Goal: Information Seeking & Learning: Learn about a topic

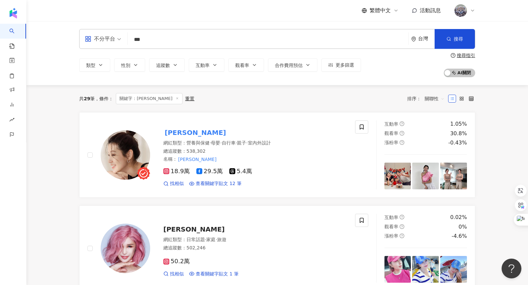
click at [292, 100] on div "共 29 筆 條件 ： 關鍵字：趙孟姿 重置 排序： 關聯性" at bounding box center [277, 98] width 396 height 11
click at [167, 134] on mark "[PERSON_NAME]" at bounding box center [195, 132] width 64 height 11
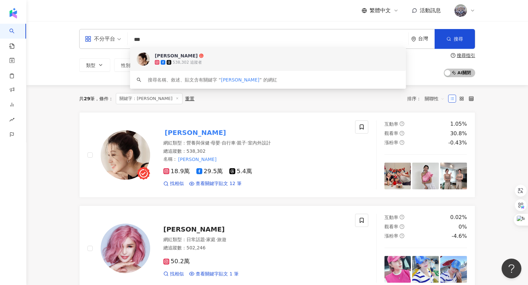
drag, startPoint x: 151, startPoint y: 39, endPoint x: 119, endPoint y: 37, distance: 32.1
click at [119, 37] on div "不分平台 *** 台灣 搜尋 c9ee9d8f-199b-493f-87c6-fa3d2f3c78a5 keyword 趙孟姿 538,302 追蹤者 搜尋名…" at bounding box center [277, 39] width 396 height 20
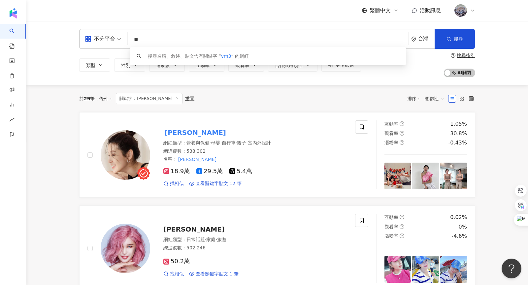
type input "*"
type input "***"
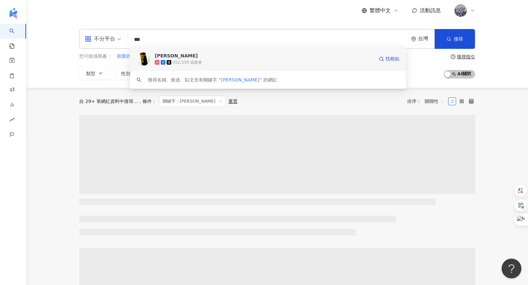
click at [207, 56] on span "[PERSON_NAME]" at bounding box center [264, 55] width 219 height 7
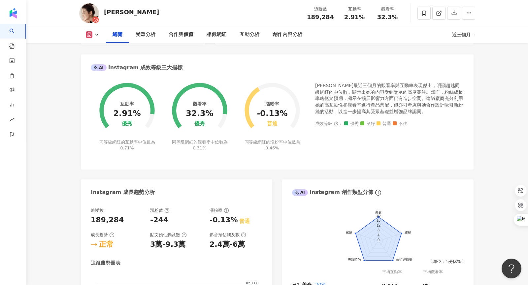
scroll to position [174, 0]
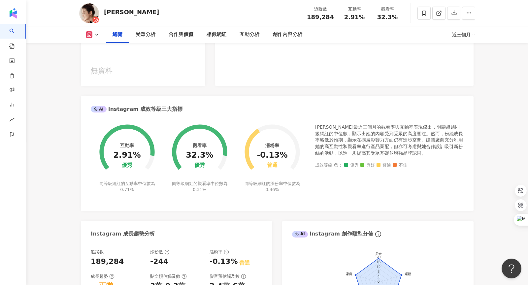
click at [96, 35] on icon at bounding box center [96, 34] width 5 height 5
click at [101, 62] on button "Facebook" at bounding box center [103, 62] width 40 height 9
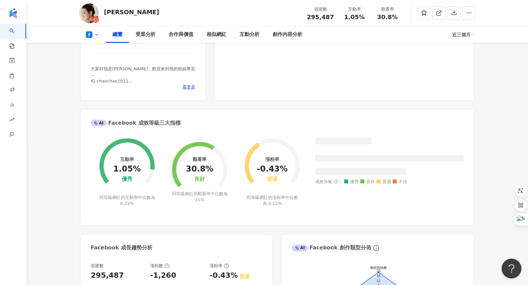
scroll to position [117, 0]
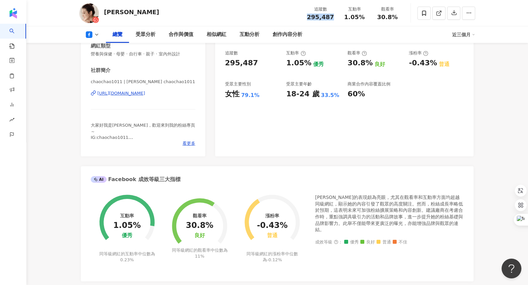
drag, startPoint x: 310, startPoint y: 16, endPoint x: 333, endPoint y: 17, distance: 22.8
click at [333, 17] on div "295,487" at bounding box center [320, 17] width 27 height 7
copy span "295,487"
click at [98, 32] on icon at bounding box center [96, 34] width 5 height 5
click at [104, 47] on button "Instagram" at bounding box center [103, 47] width 40 height 9
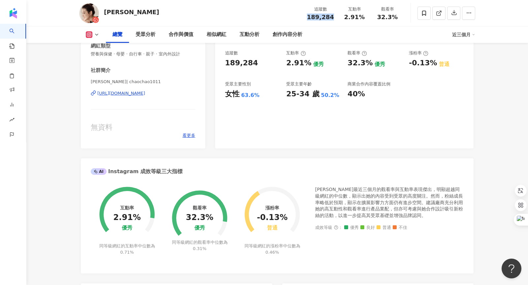
drag, startPoint x: 311, startPoint y: 16, endPoint x: 332, endPoint y: 17, distance: 20.8
click at [332, 17] on span "189,284" at bounding box center [320, 17] width 27 height 7
copy span "189,284"
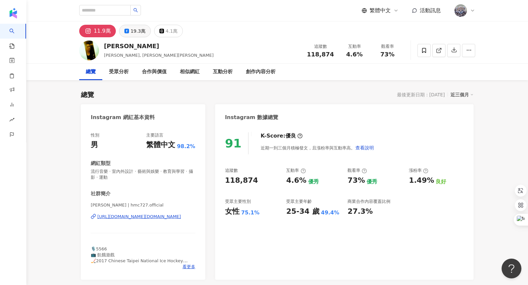
click at [134, 31] on div "19.3萬" at bounding box center [138, 30] width 15 height 9
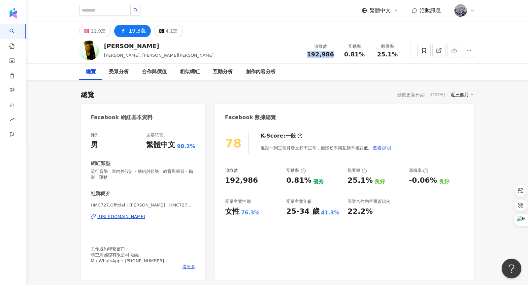
drag, startPoint x: 311, startPoint y: 54, endPoint x: 335, endPoint y: 54, distance: 24.1
click at [335, 54] on div "追蹤數 192,986" at bounding box center [320, 50] width 35 height 14
copy span "192,986"
click at [93, 33] on div "11.9萬" at bounding box center [98, 30] width 15 height 9
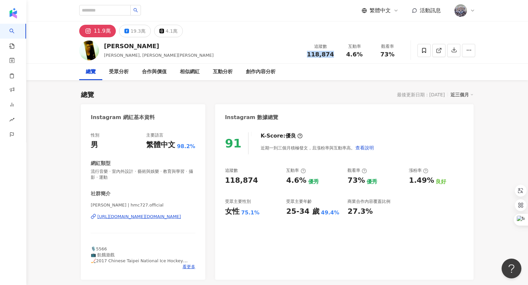
drag, startPoint x: 311, startPoint y: 54, endPoint x: 332, endPoint y: 54, distance: 20.8
click at [332, 54] on span "118,874" at bounding box center [320, 54] width 27 height 7
copy span "118,874"
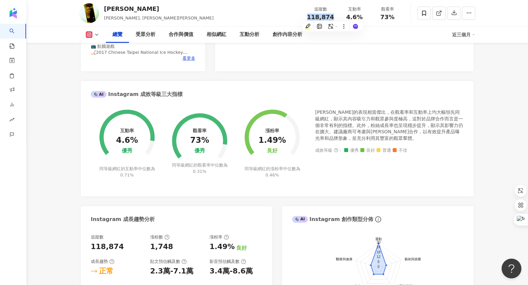
scroll to position [205, 0]
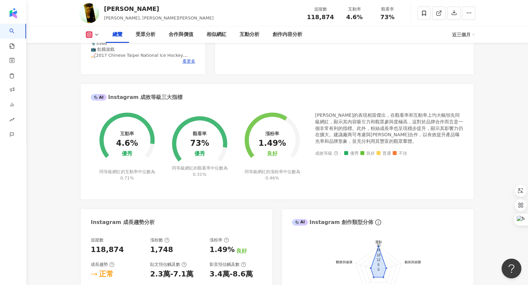
click at [233, 186] on div "互動率 4.6% 優秀 同等級網紅的互動率中位數為 0.71% 觀看率 73% 優秀 同等級網紅的觀看率中位數為 0.31% 漲粉率 1.49% 良好 同等級…" at bounding box center [277, 150] width 373 height 77
click at [231, 190] on div "互動率 4.6% 優秀 同等級網紅的互動率中位數為 0.71% 觀看率 73% 優秀 同等級網紅的觀看率中位數為 0.31% 漲粉率 1.49% 良好 同等級…" at bounding box center [277, 152] width 393 height 93
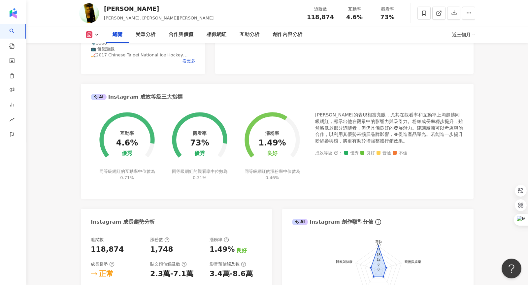
scroll to position [203, 0]
